Goal: Contribute content

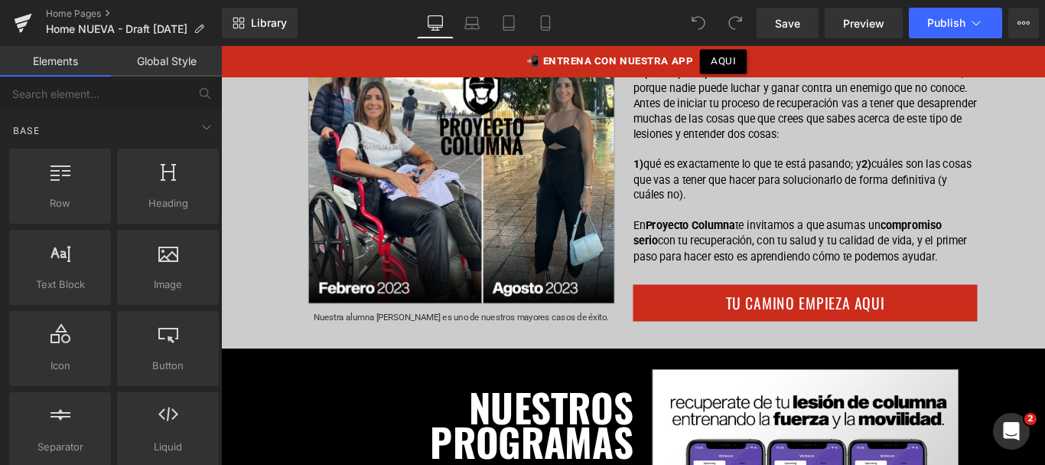
scroll to position [1086, 0]
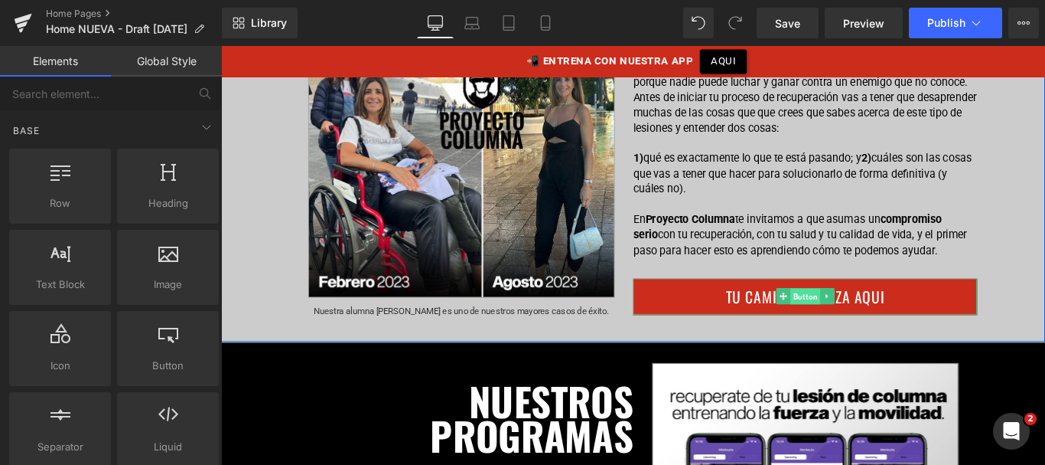
click at [871, 327] on span "Button" at bounding box center [878, 327] width 34 height 18
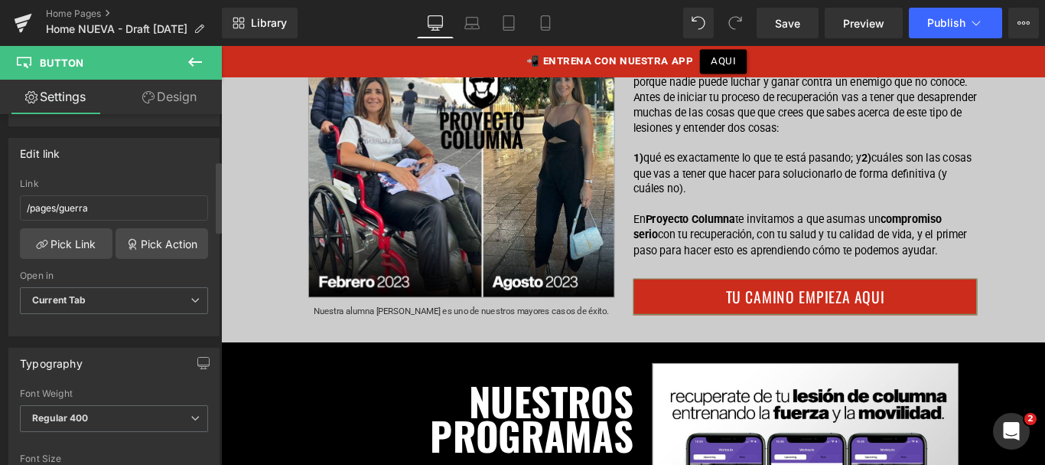
scroll to position [228, 0]
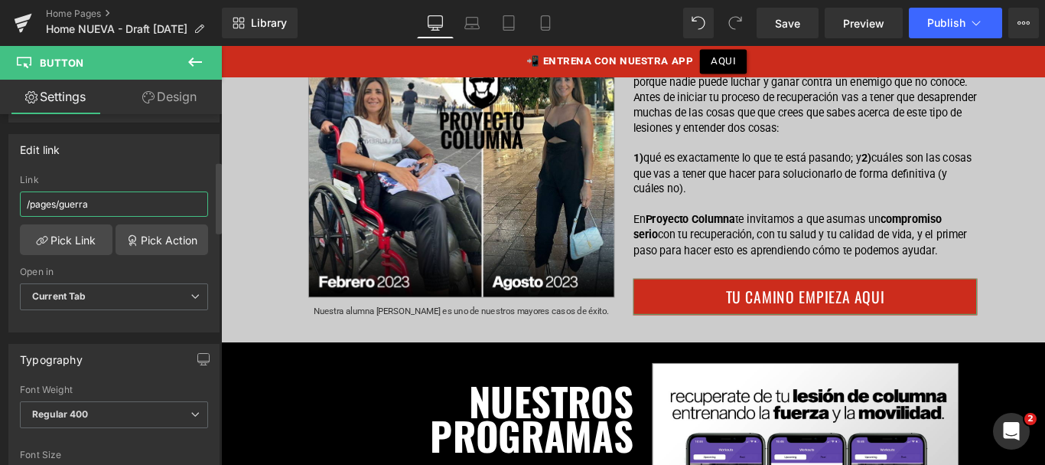
click at [78, 206] on input "/pages/guerra" at bounding box center [114, 203] width 188 height 25
drag, startPoint x: 94, startPoint y: 239, endPoint x: 108, endPoint y: 203, distance: 38.5
click at [108, 203] on input "/pages/quegh" at bounding box center [114, 203] width 188 height 25
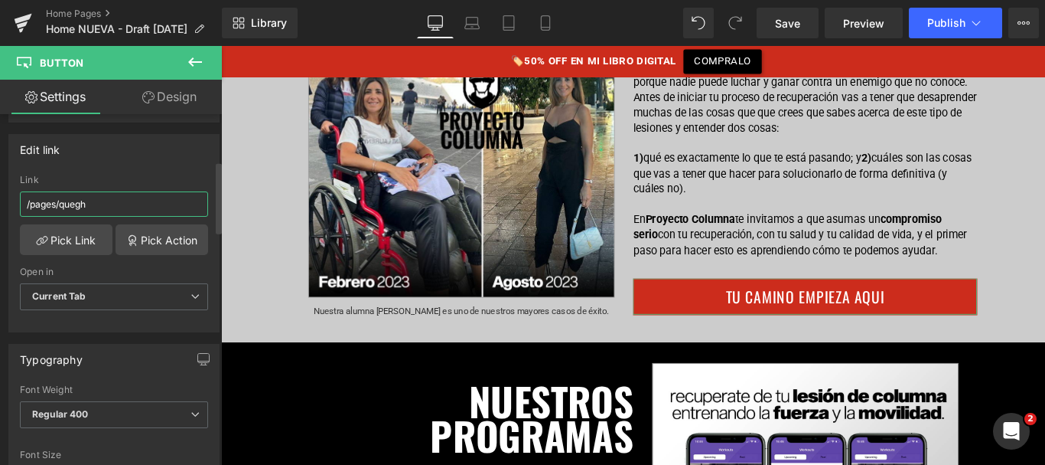
click at [108, 202] on input "/pages/quegh" at bounding box center [114, 203] width 188 height 25
type input "/pages/quehacemos"
click at [943, 17] on span "Publish" at bounding box center [947, 23] width 38 height 12
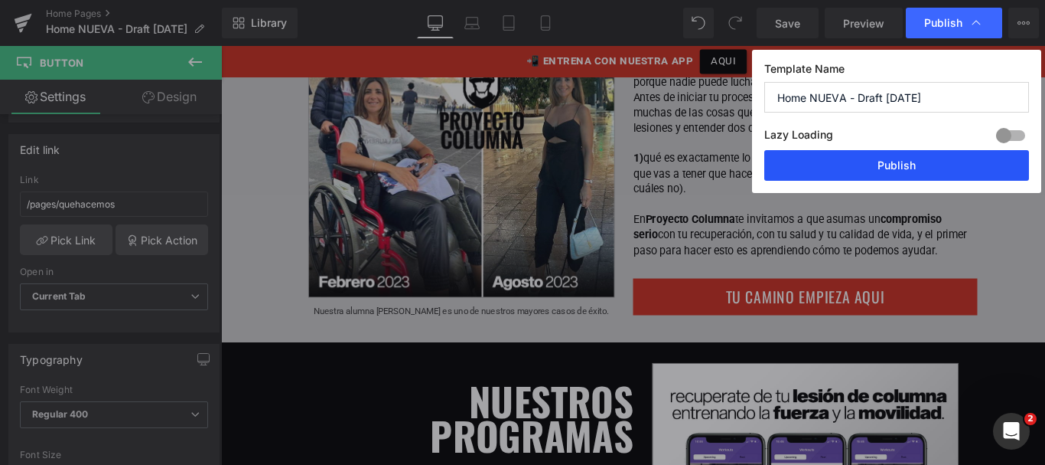
click at [835, 165] on button "Publish" at bounding box center [897, 165] width 265 height 31
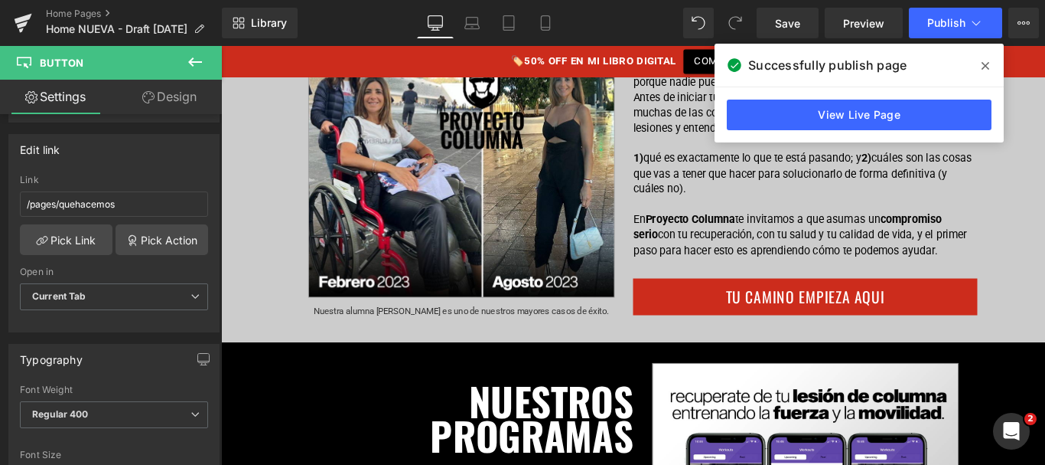
click at [985, 67] on icon at bounding box center [986, 66] width 8 height 12
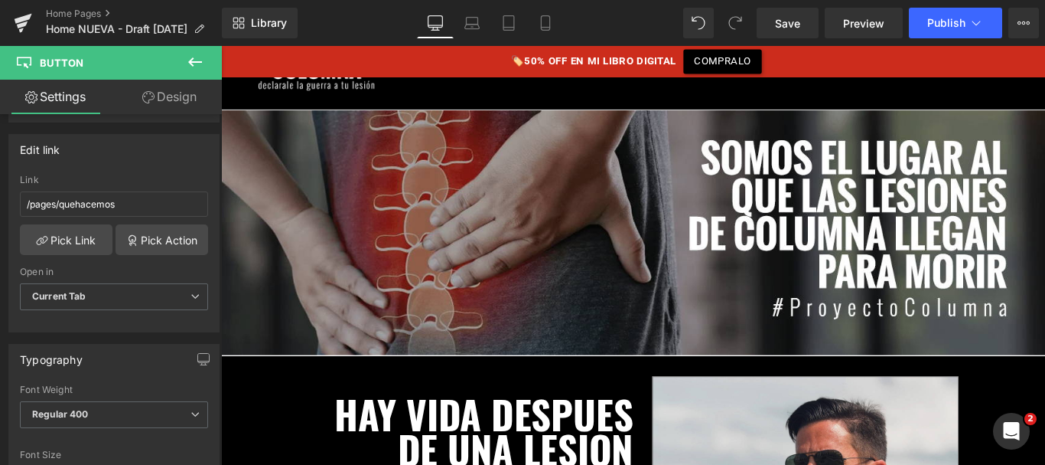
scroll to position [0, 0]
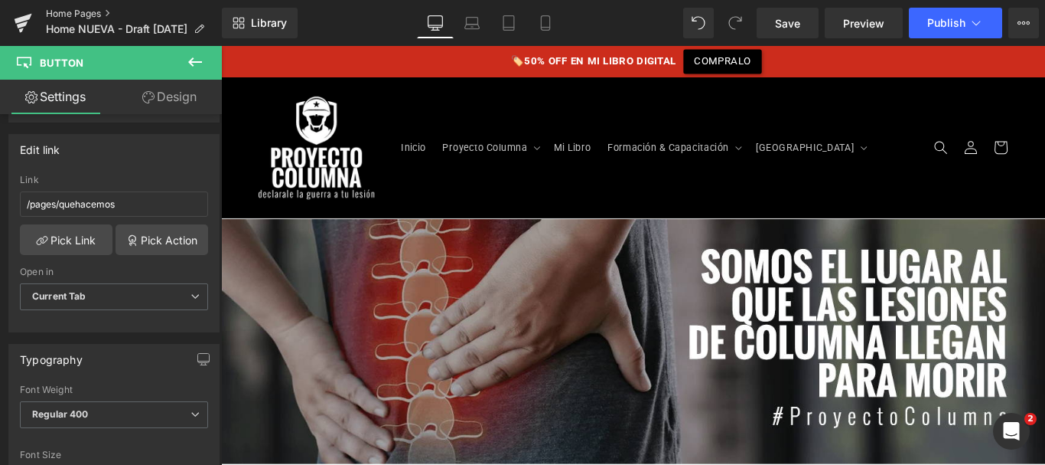
click at [80, 8] on link "Home Pages" at bounding box center [134, 14] width 176 height 12
